Goal: Task Accomplishment & Management: Manage account settings

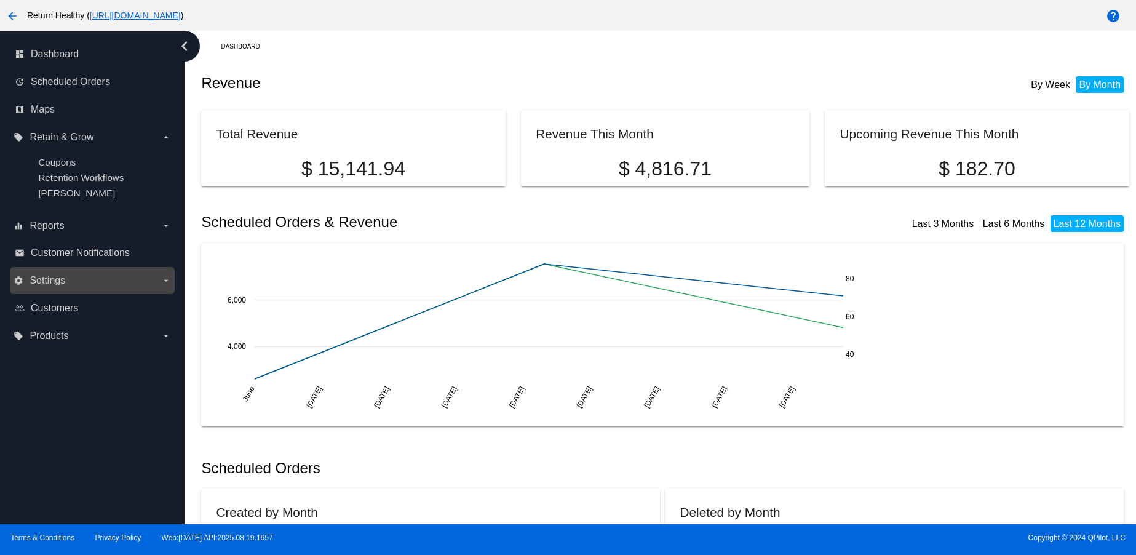
click at [77, 289] on label "settings Settings arrow_drop_down" at bounding box center [92, 281] width 157 height 20
click at [0, 0] on input "settings Settings arrow_drop_down" at bounding box center [0, 0] width 0 height 0
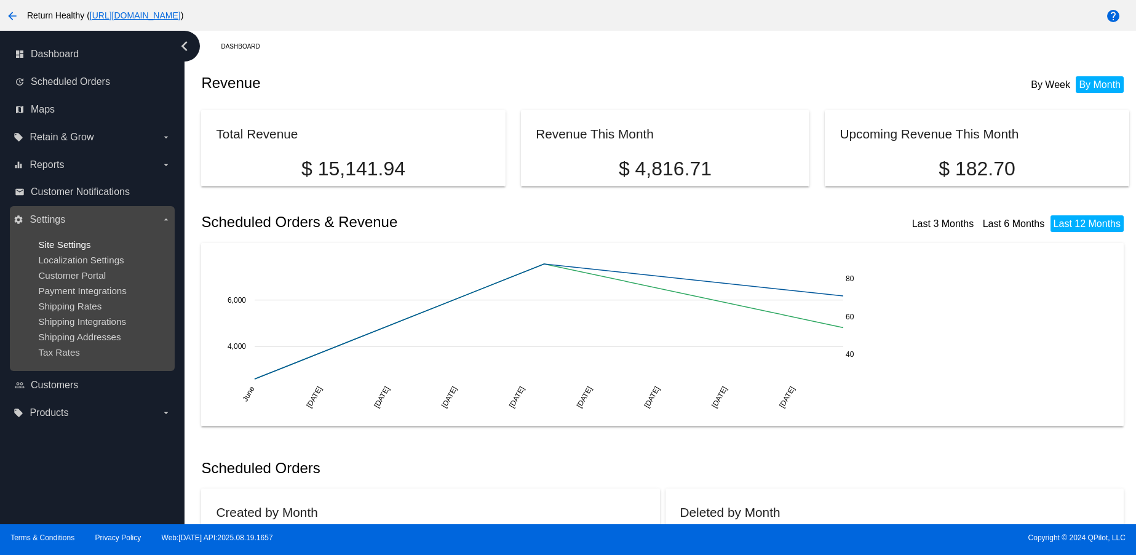
click at [62, 244] on span "Site Settings" at bounding box center [64, 244] width 52 height 10
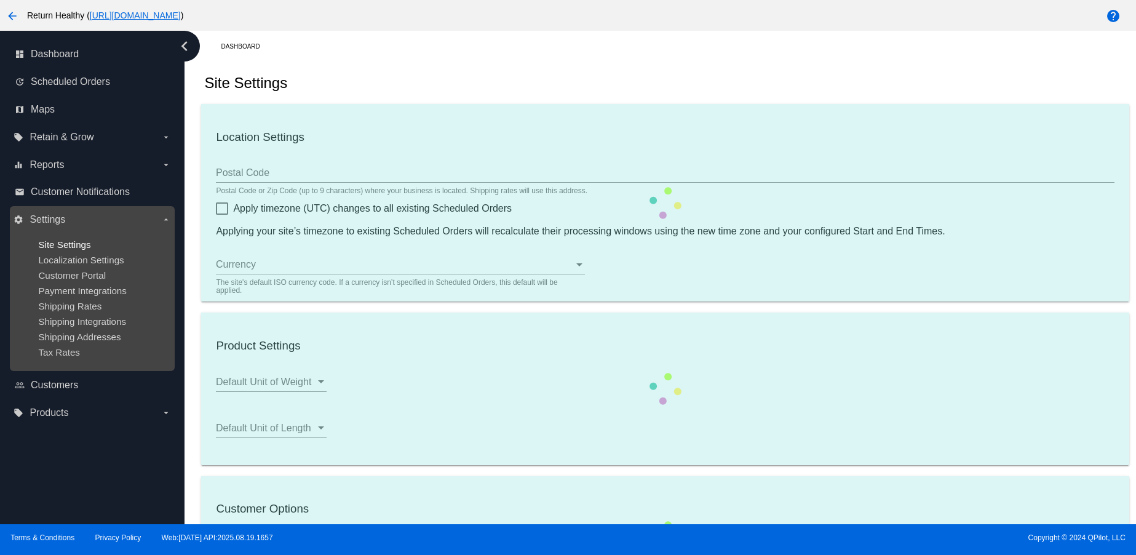
type input "00:00"
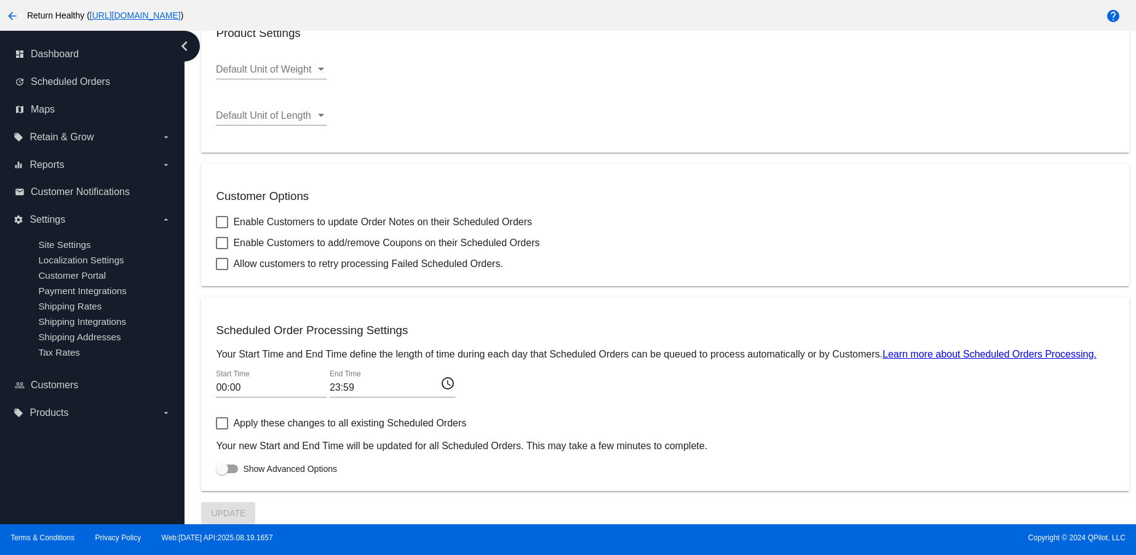
scroll to position [358, 0]
click at [36, 418] on span "Products" at bounding box center [49, 412] width 39 height 11
click at [0, 0] on input "local_offer Products arrow_drop_down" at bounding box center [0, 0] width 0 height 0
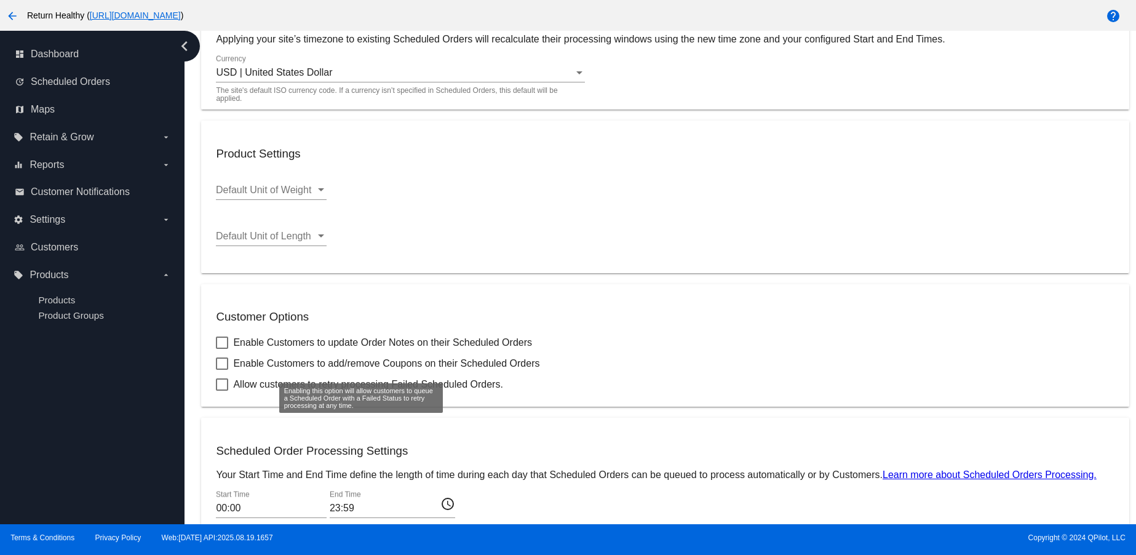
scroll to position [0, 0]
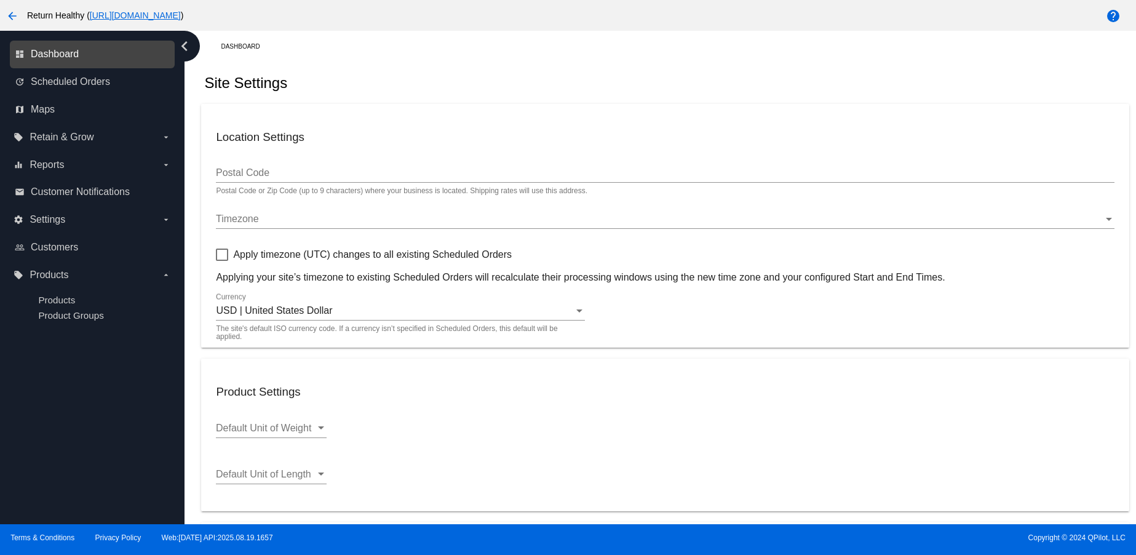
click at [62, 53] on span "Dashboard" at bounding box center [55, 54] width 48 height 11
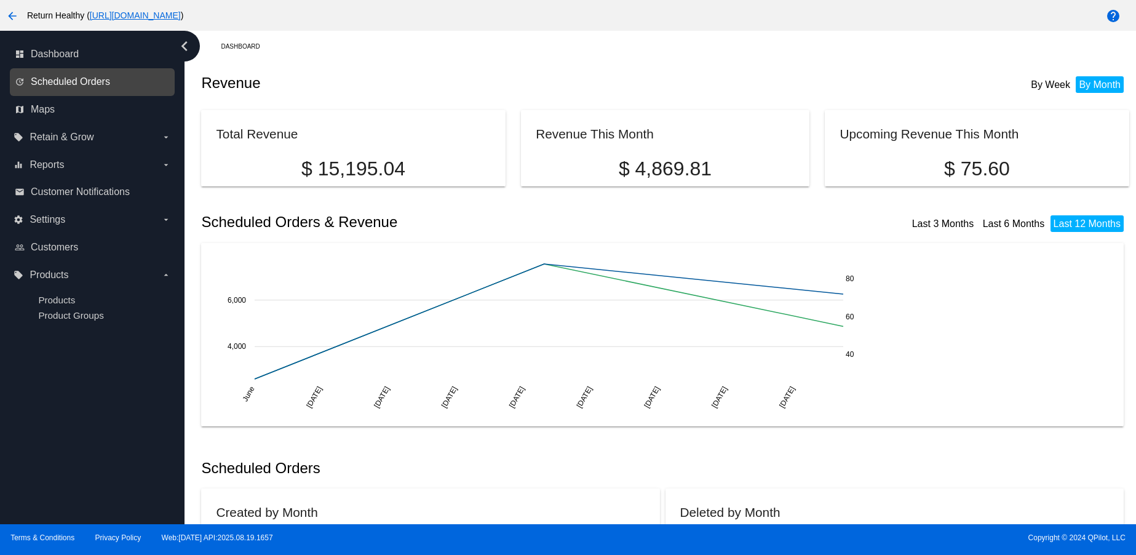
click at [94, 77] on span "Scheduled Orders" at bounding box center [70, 81] width 79 height 11
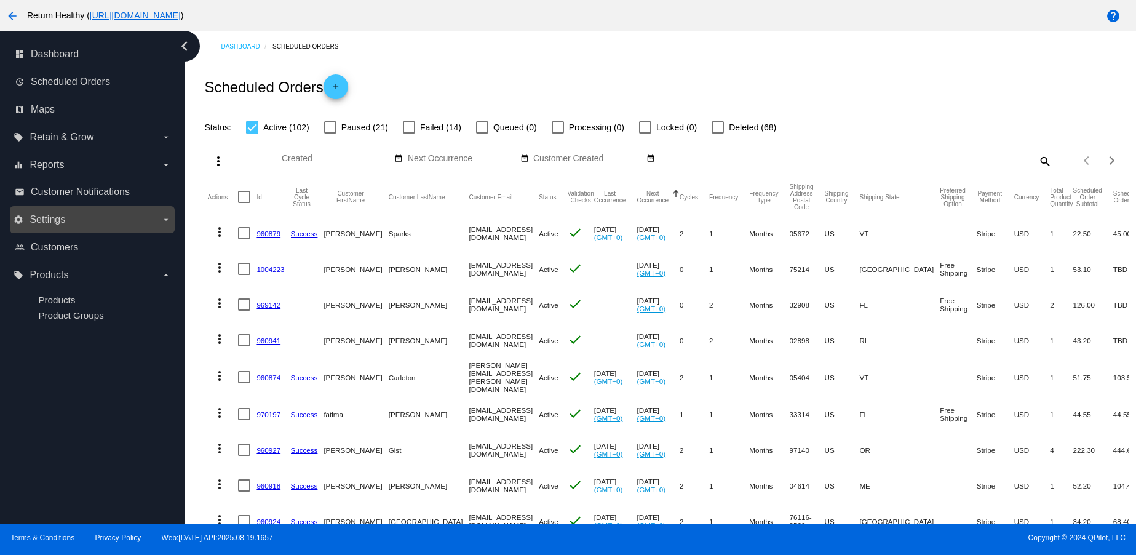
click at [69, 221] on label "settings Settings arrow_drop_down" at bounding box center [92, 220] width 157 height 20
click at [0, 0] on input "settings Settings arrow_drop_down" at bounding box center [0, 0] width 0 height 0
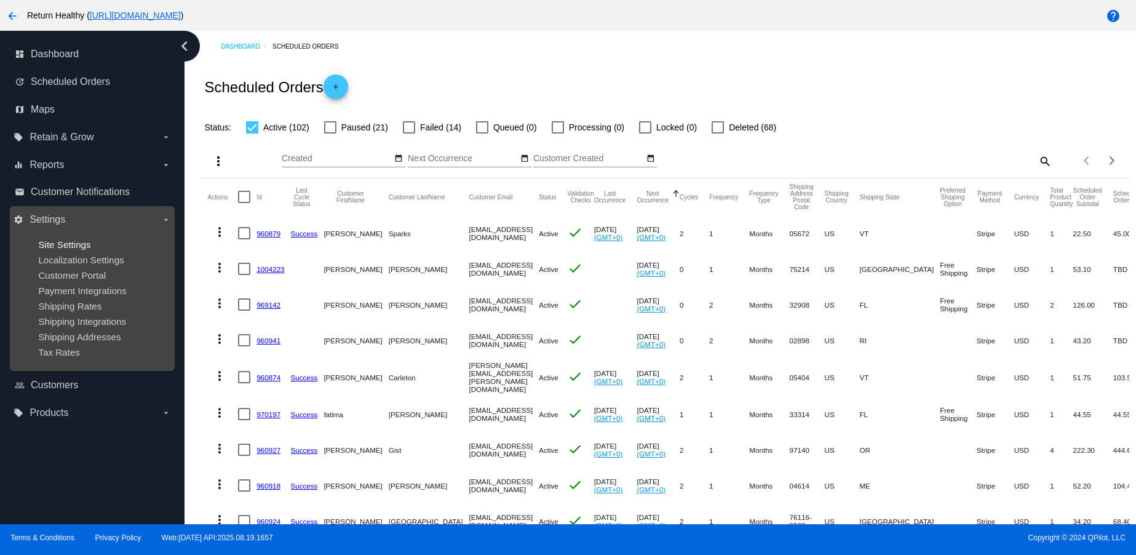
click at [77, 246] on span "Site Settings" at bounding box center [64, 244] width 52 height 10
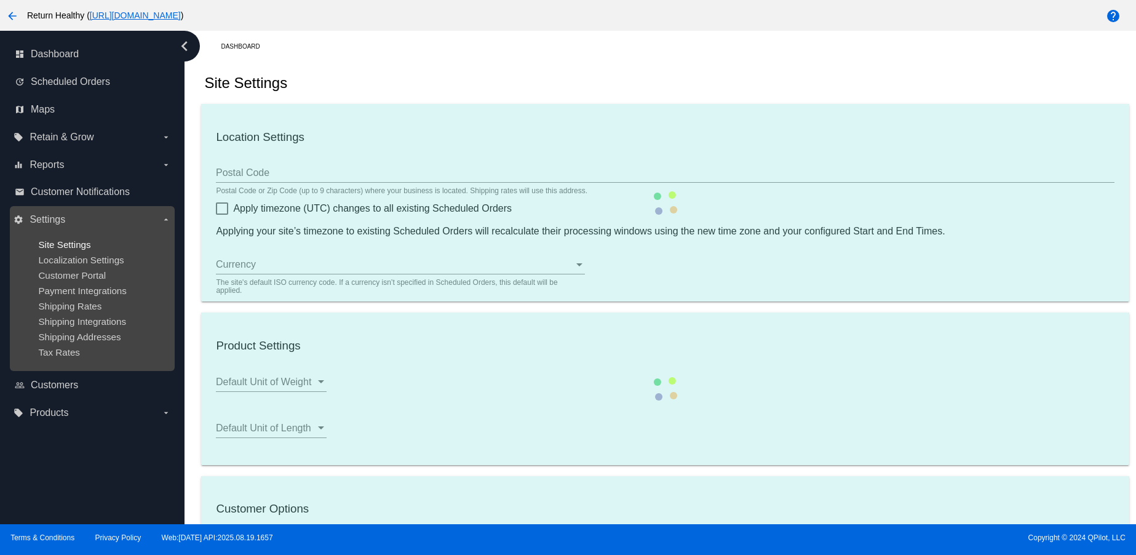
type input "00:00"
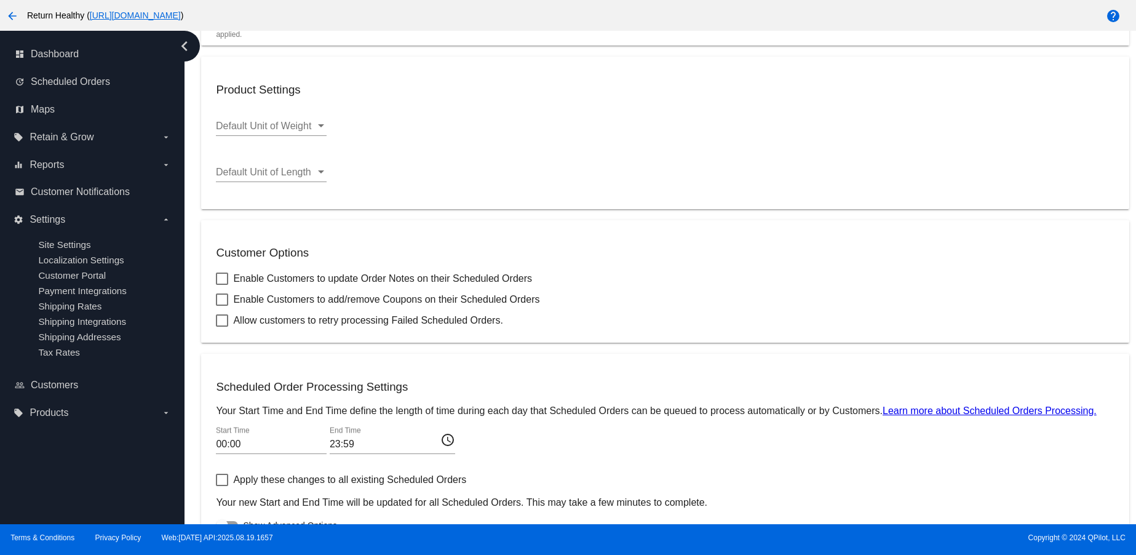
scroll to position [366, 0]
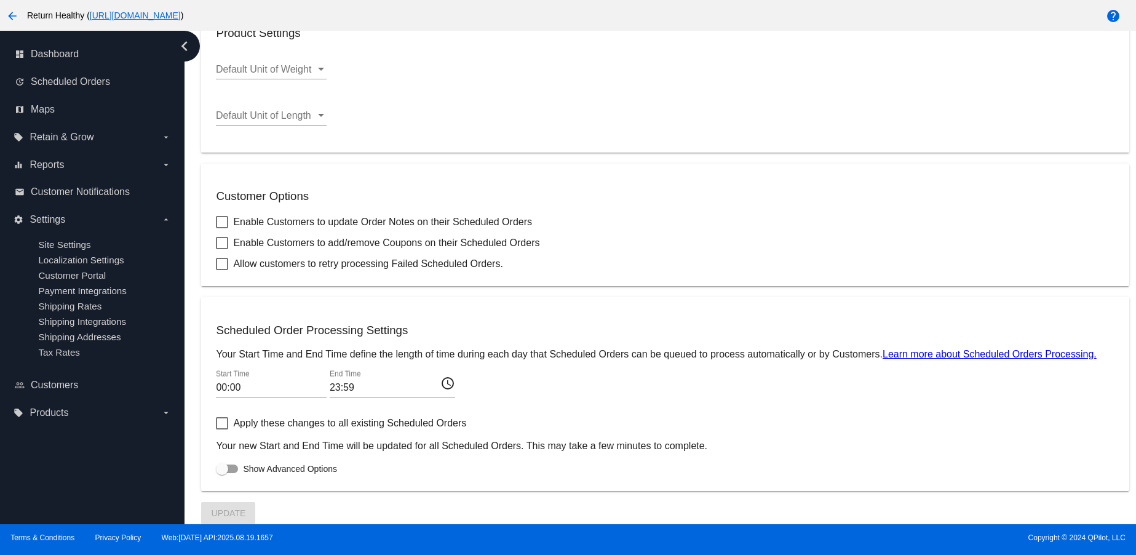
click at [93, 418] on label "local_offer Products arrow_drop_down" at bounding box center [92, 413] width 157 height 20
click at [0, 0] on input "local_offer Products arrow_drop_down" at bounding box center [0, 0] width 0 height 0
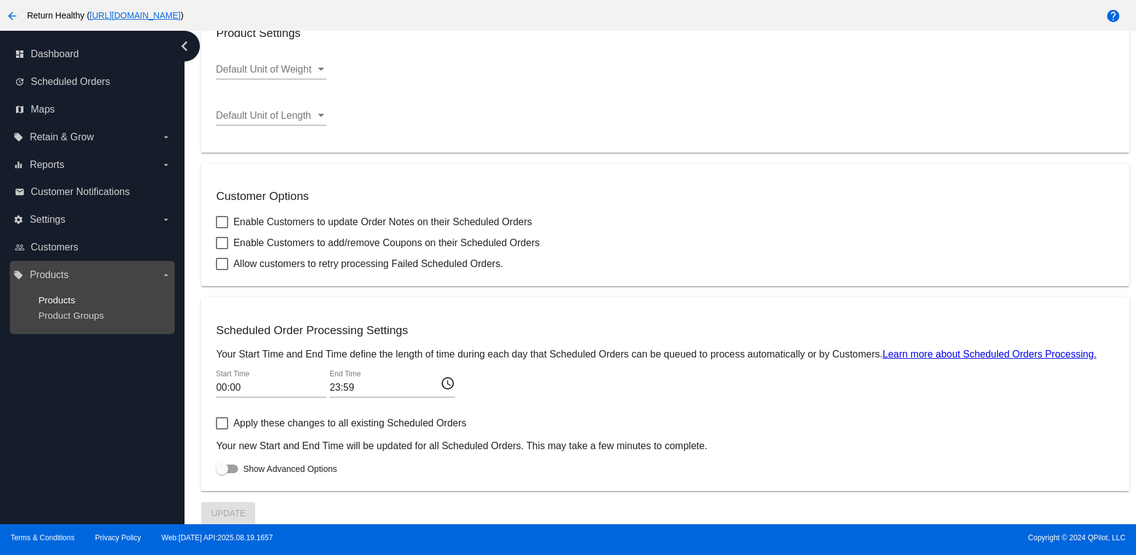
click at [63, 298] on span "Products" at bounding box center [56, 300] width 37 height 10
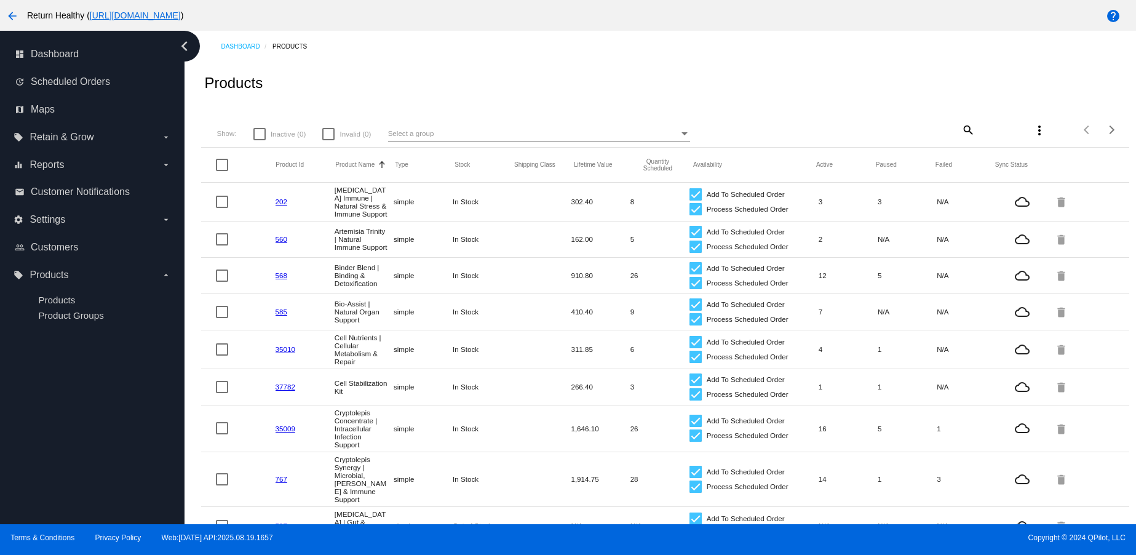
click at [281, 205] on link "202" at bounding box center [281, 201] width 12 height 8
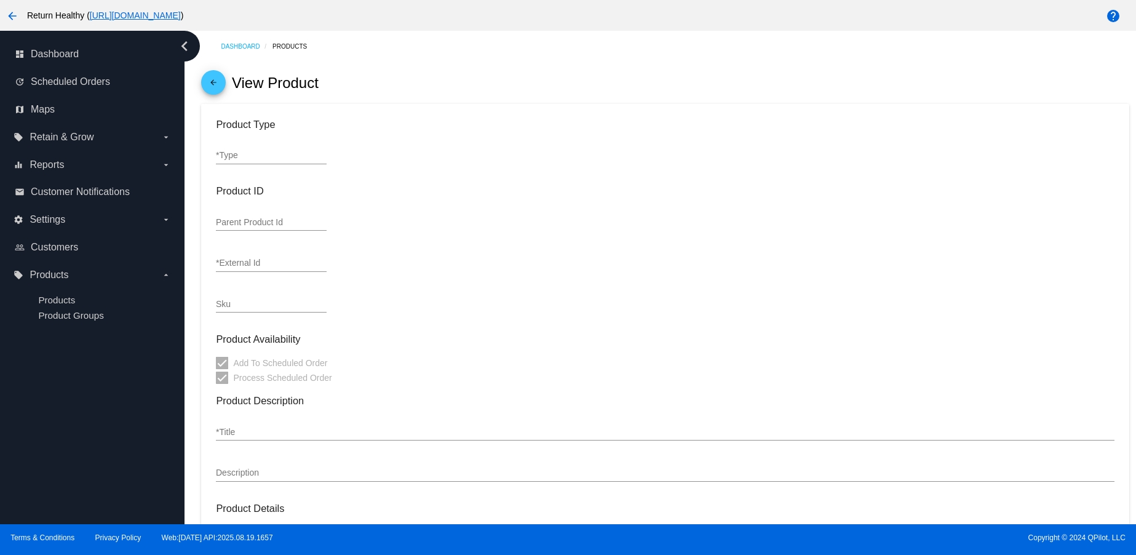
type input "simple"
type input "202"
type input "AI120"
type input "[MEDICAL_DATA] Immune | Natural Stress & Immune Support"
type input "42"
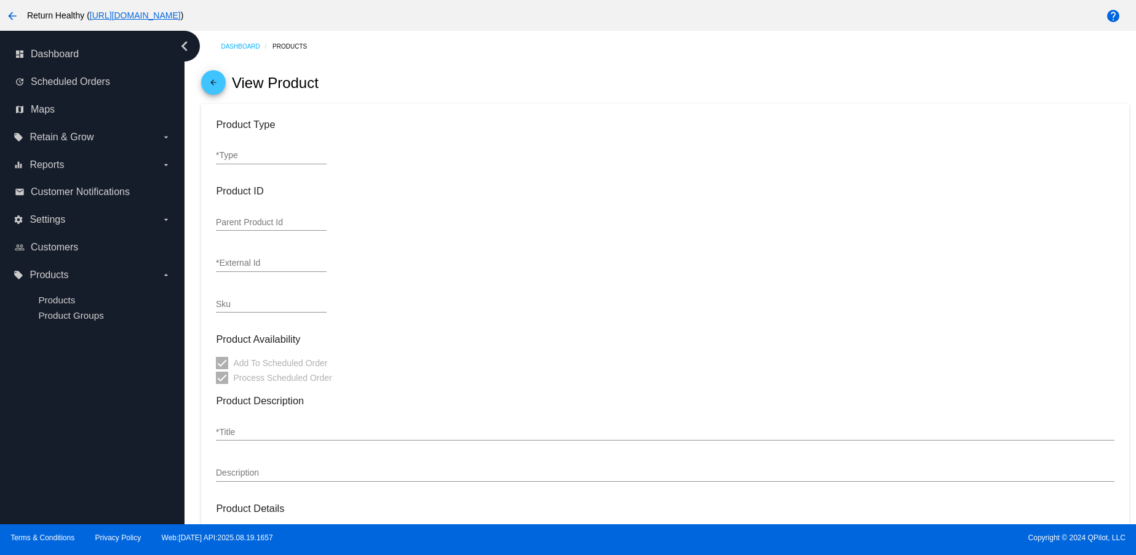
type input "37.8"
type input "2.5"
type input "4.75"
type input "5"
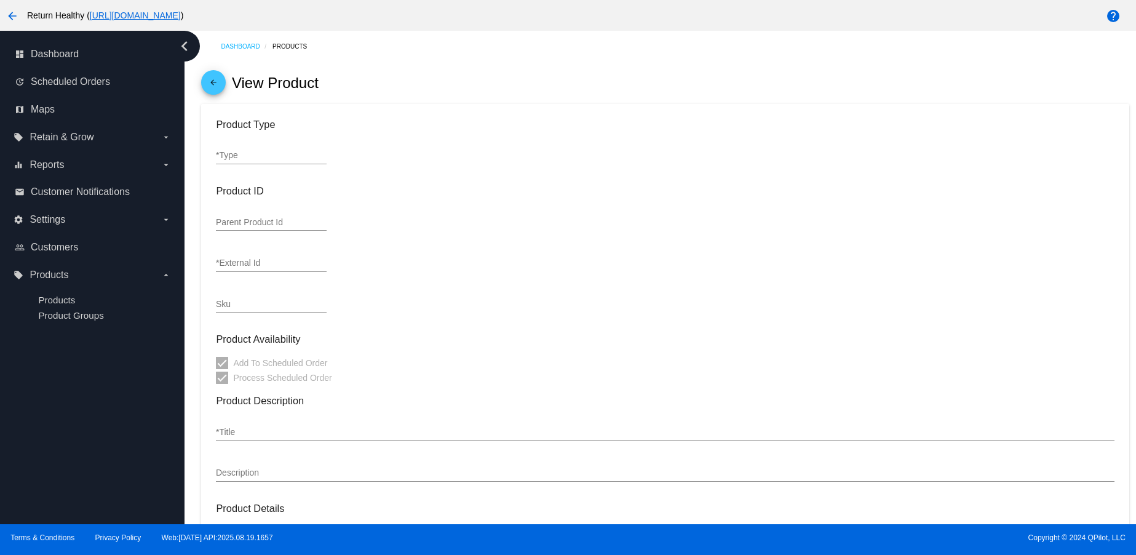
type input "In Stock"
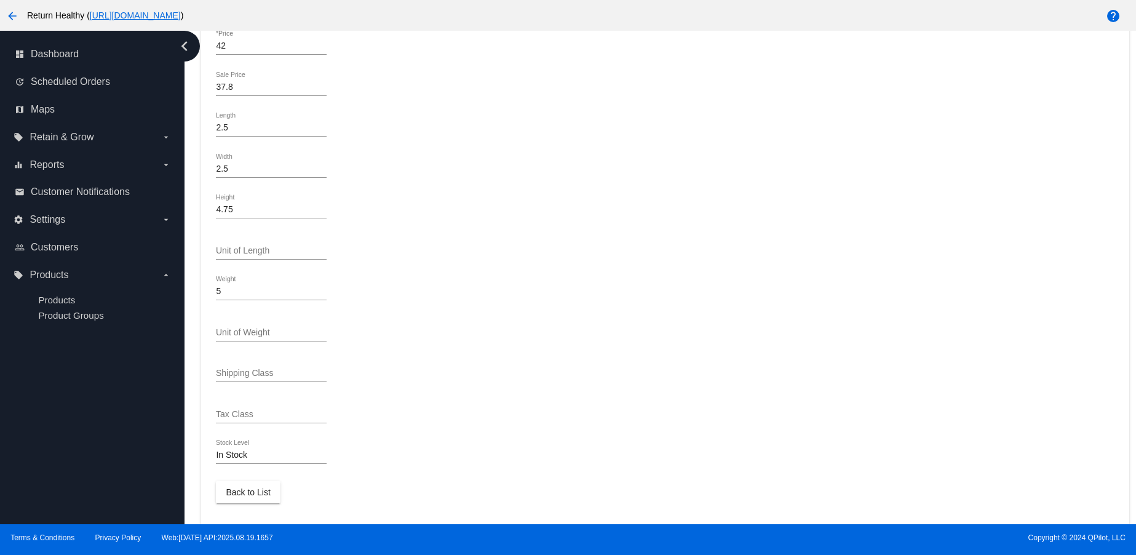
scroll to position [504, 0]
